Goal: Navigation & Orientation: Find specific page/section

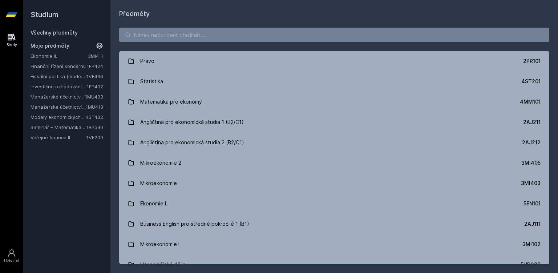
click at [63, 115] on link "Modely ekonomických a finančních časových řad" at bounding box center [58, 116] width 55 height 7
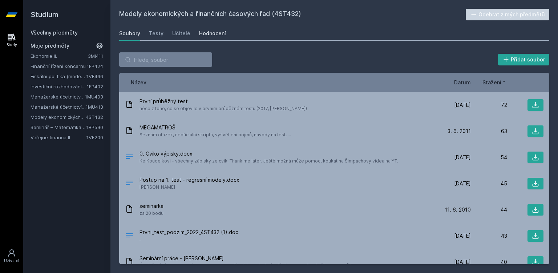
click at [212, 33] on div "Hodnocení" at bounding box center [212, 33] width 27 height 7
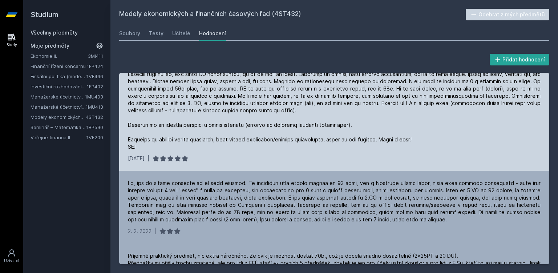
scroll to position [19, 0]
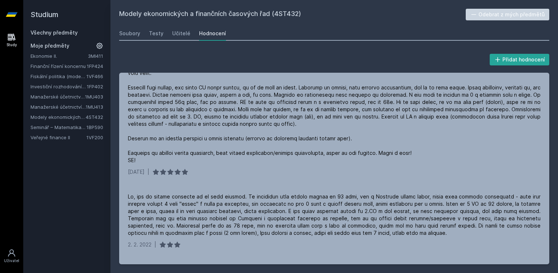
click at [121, 40] on div "Soubory Testy Učitelé Hodnocení" at bounding box center [334, 33] width 430 height 15
click at [128, 34] on div "Soubory" at bounding box center [129, 33] width 21 height 7
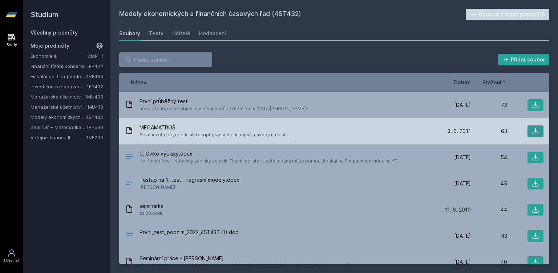
click at [536, 133] on icon at bounding box center [535, 130] width 7 height 7
